Goal: Check status

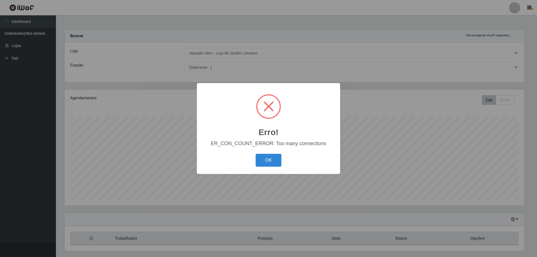
select select "449"
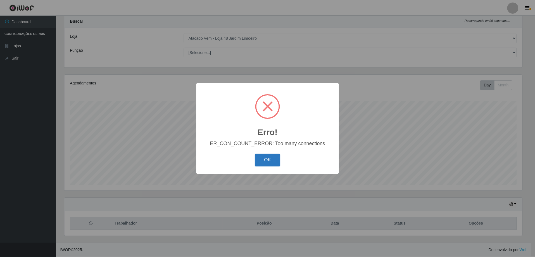
scroll to position [116, 459]
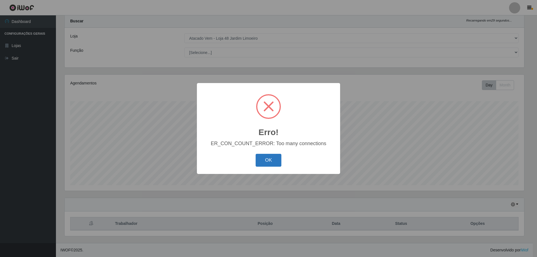
click at [263, 159] on button "OK" at bounding box center [269, 160] width 26 height 13
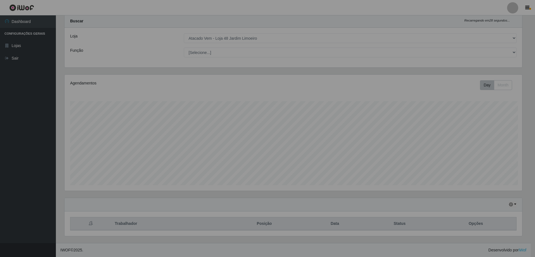
scroll to position [116, 462]
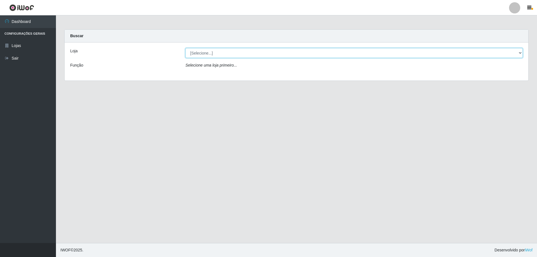
click at [247, 49] on select "[Selecione...] Atacado Vem - Loja 48 Jardim Limoeiro" at bounding box center [353, 53] width 337 height 10
select select "449"
click at [185, 48] on select "[Selecione...] Atacado Vem - Loja 48 Jardim Limoeiro" at bounding box center [353, 53] width 337 height 10
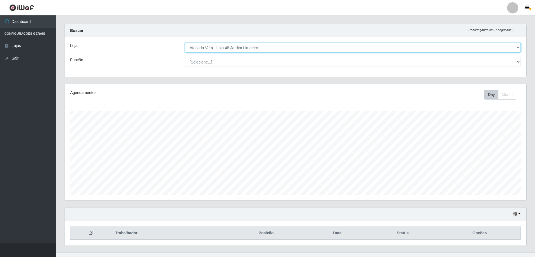
scroll to position [15, 0]
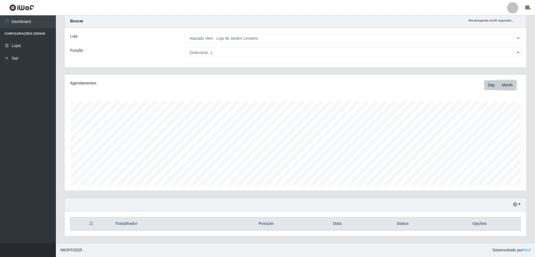
click at [510, 85] on button "Month" at bounding box center [507, 85] width 18 height 10
click at [492, 86] on button "Day" at bounding box center [491, 85] width 14 height 10
click at [516, 206] on icon "button" at bounding box center [516, 204] width 4 height 4
click at [493, 198] on button "Não encerrados" at bounding box center [499, 195] width 44 height 11
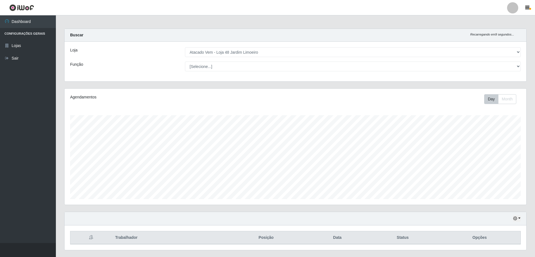
scroll to position [15, 0]
